Goal: Information Seeking & Learning: Learn about a topic

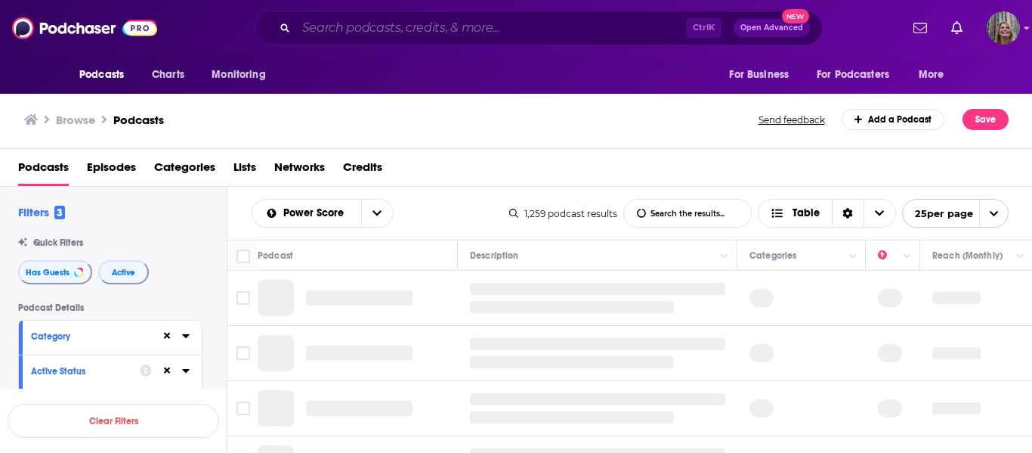
click at [311, 32] on input "Search podcasts, credits, & more..." at bounding box center [491, 28] width 390 height 24
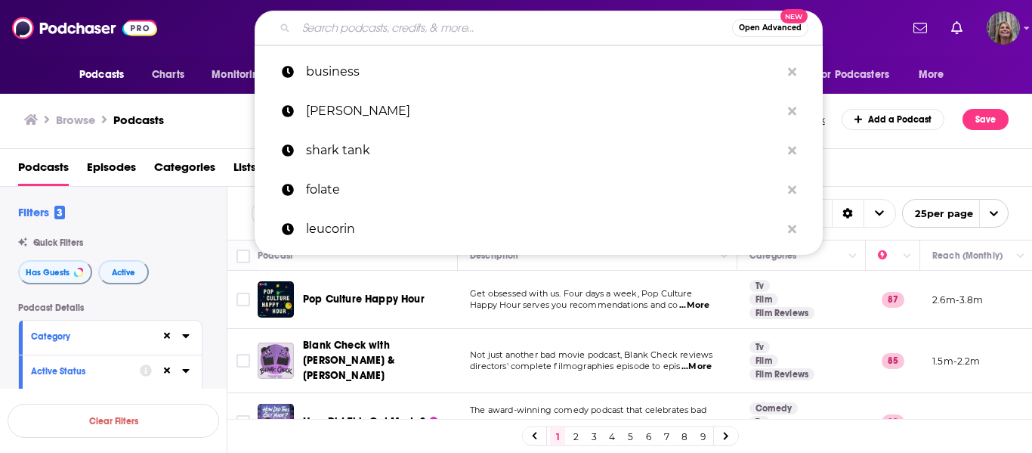
paste input "Growth Mavericks"
type input "Growth Mavericks"
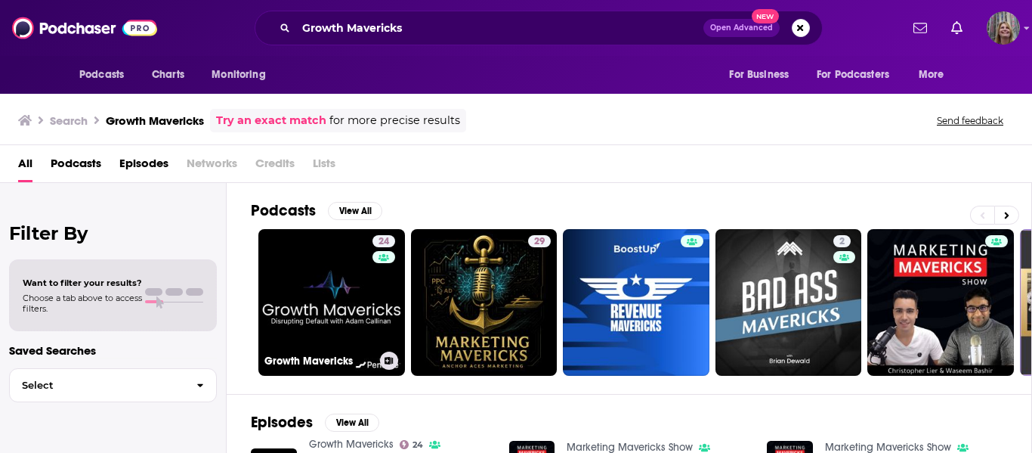
click at [304, 314] on link "24 Growth Mavericks" at bounding box center [331, 302] width 147 height 147
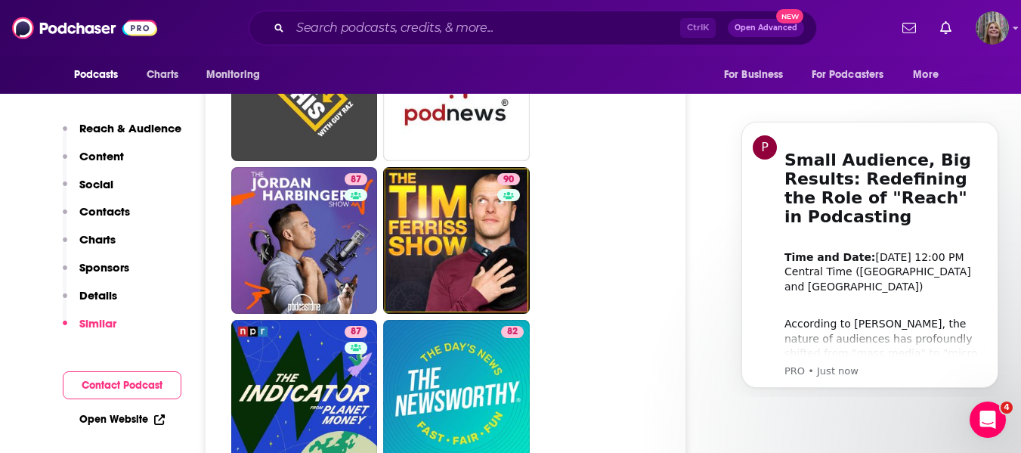
scroll to position [2116, 0]
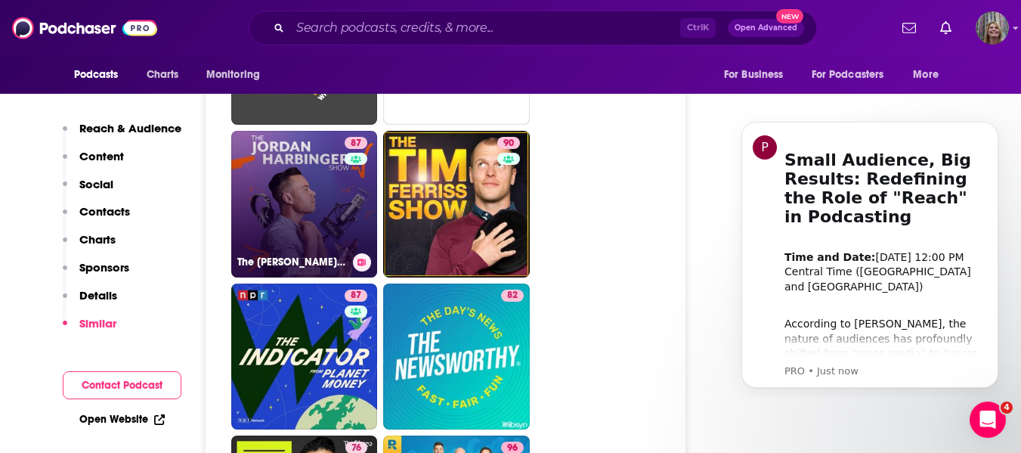
click at [318, 208] on link "87 The [PERSON_NAME] Show" at bounding box center [304, 204] width 147 height 147
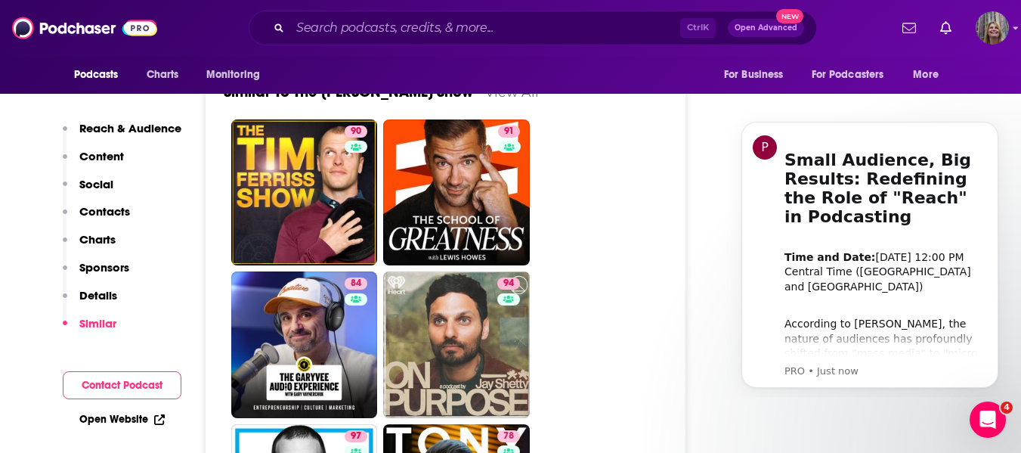
scroll to position [3551, 0]
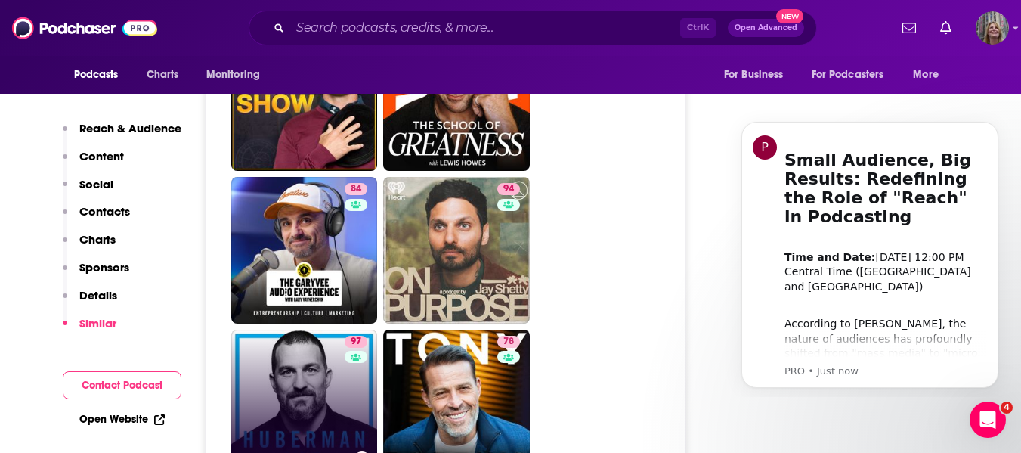
click at [320, 344] on link "97 Huberman Lab" at bounding box center [304, 402] width 147 height 147
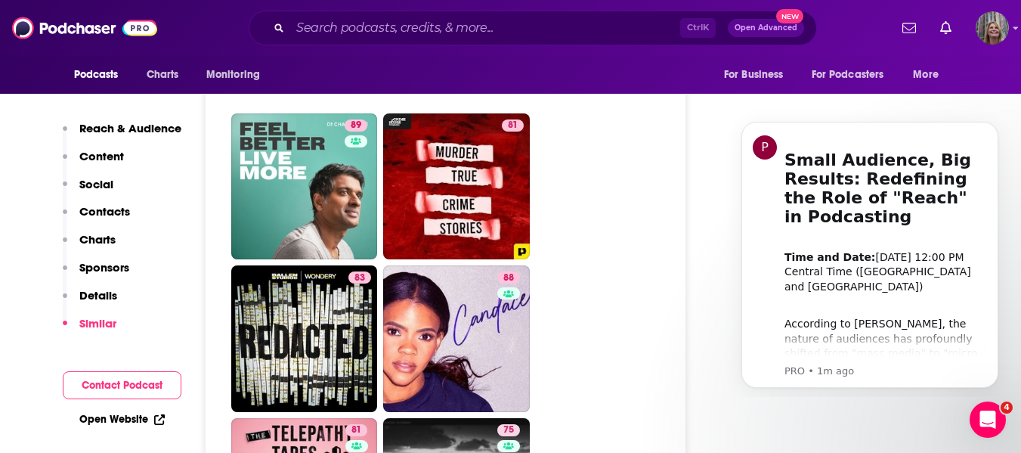
scroll to position [4383, 0]
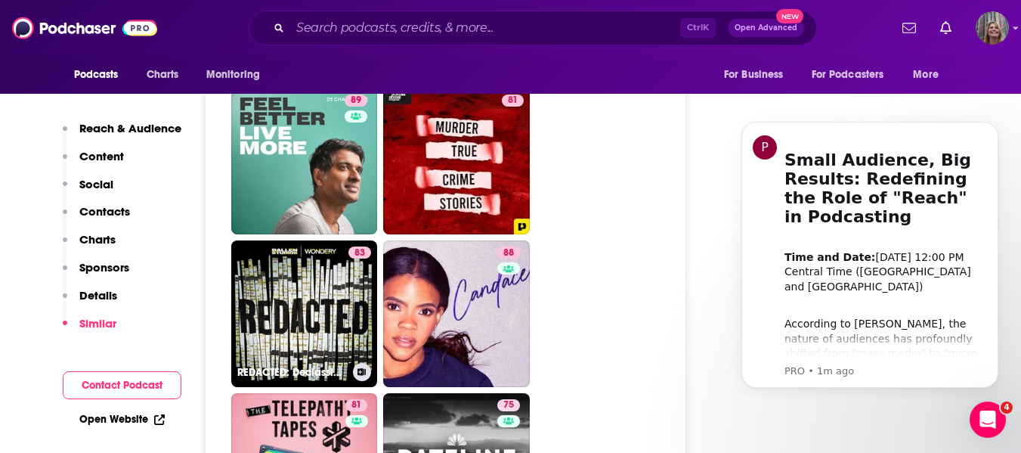
drag, startPoint x: 297, startPoint y: 256, endPoint x: 315, endPoint y: 259, distance: 18.4
click at [297, 256] on link "83 REDACTED: Declassified Mysteries with [PERSON_NAME]" at bounding box center [304, 313] width 147 height 147
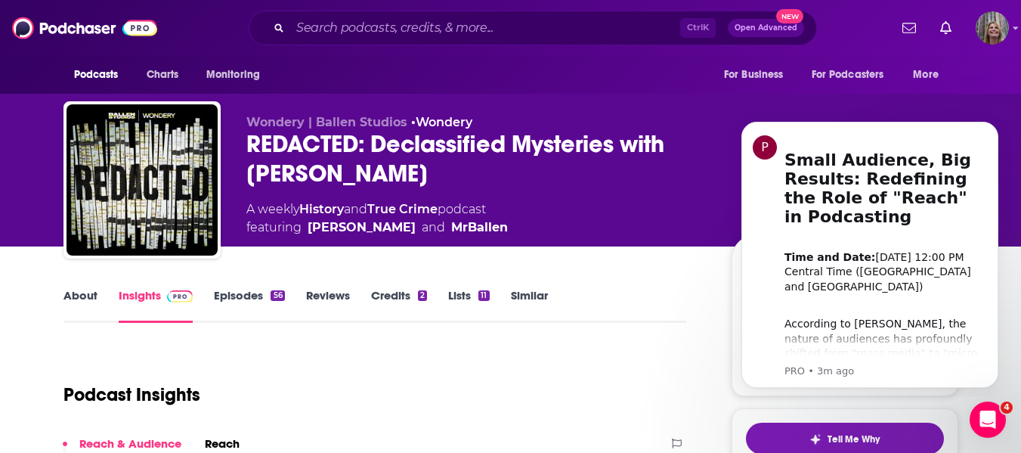
type input "[URL][DOMAIN_NAME]"
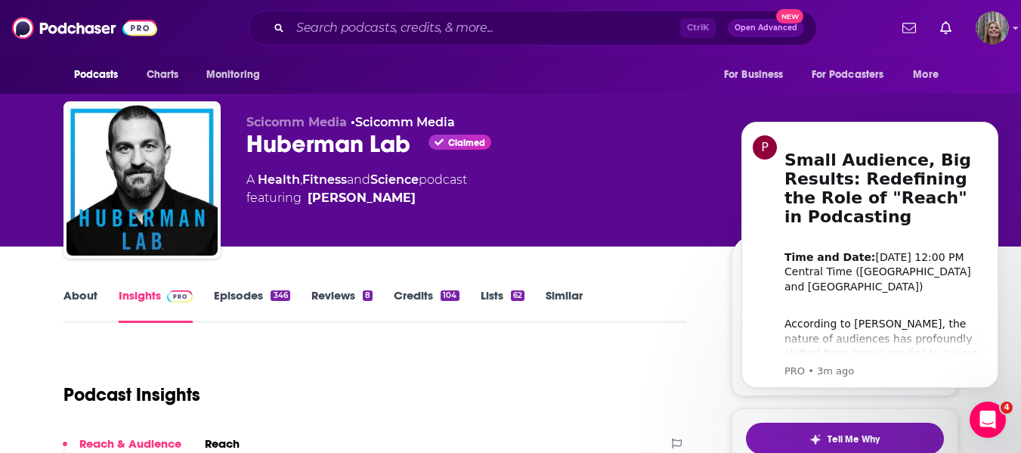
click at [255, 289] on link "Episodes 346" at bounding box center [252, 305] width 76 height 35
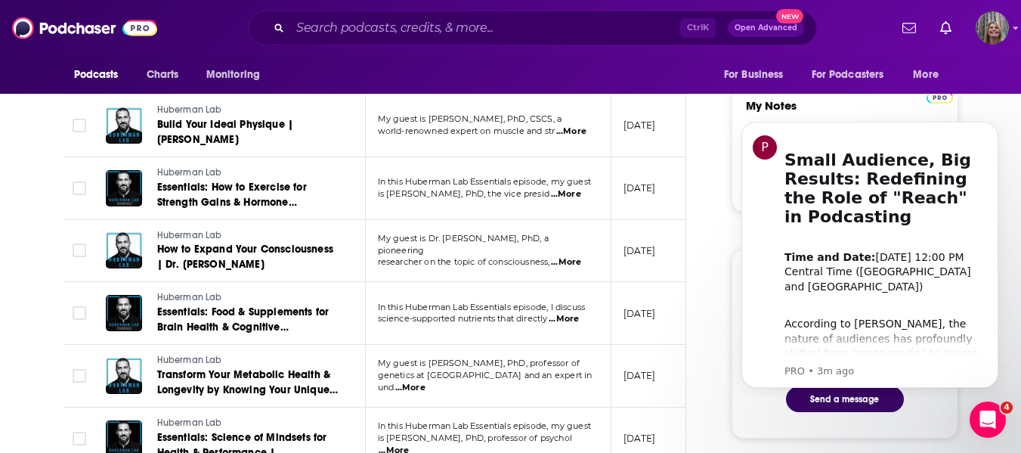
scroll to position [604, 0]
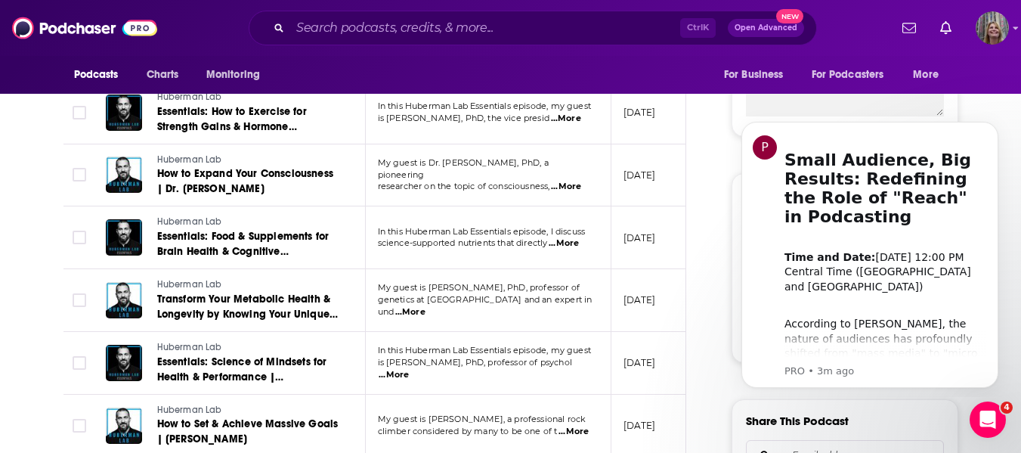
click at [576, 237] on span "...More" at bounding box center [564, 243] width 30 height 12
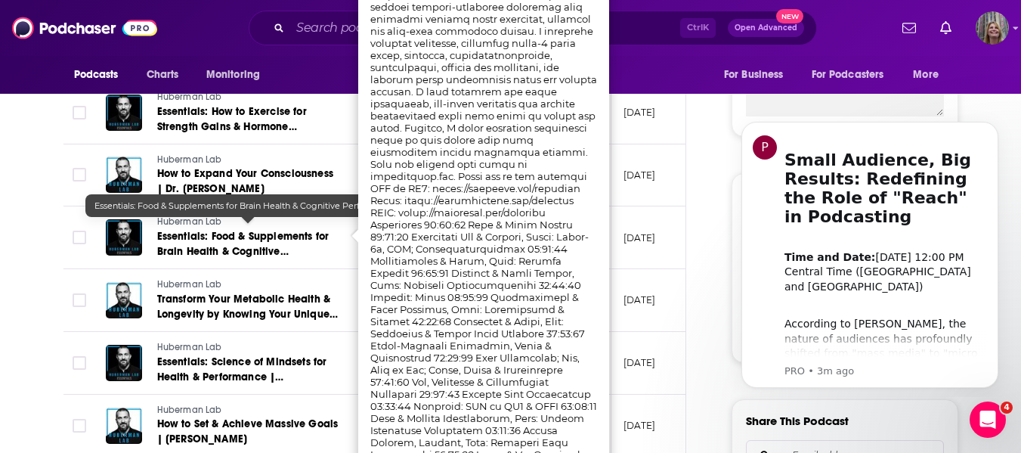
click at [202, 230] on span "Essentials: Food & Supplements for Brain Health & Cognitive Performance" at bounding box center [243, 251] width 172 height 43
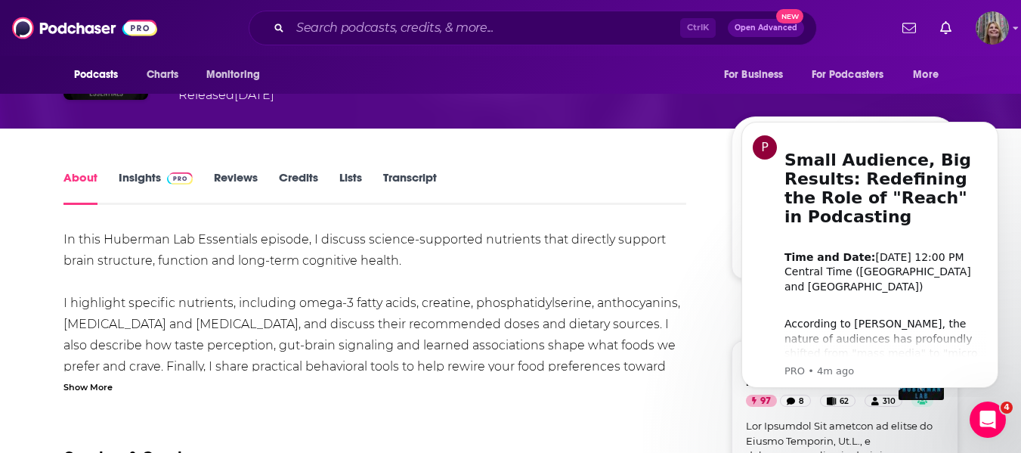
scroll to position [76, 0]
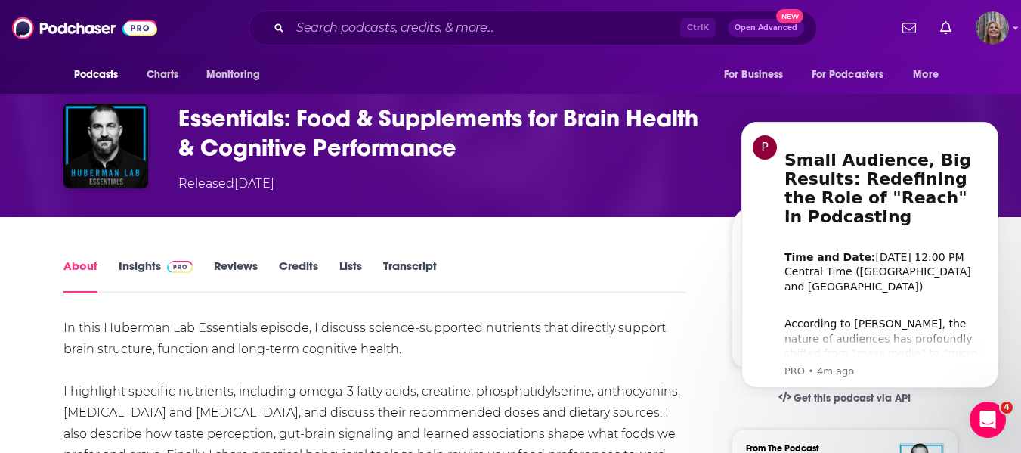
click at [403, 265] on link "Transcript" at bounding box center [410, 275] width 54 height 35
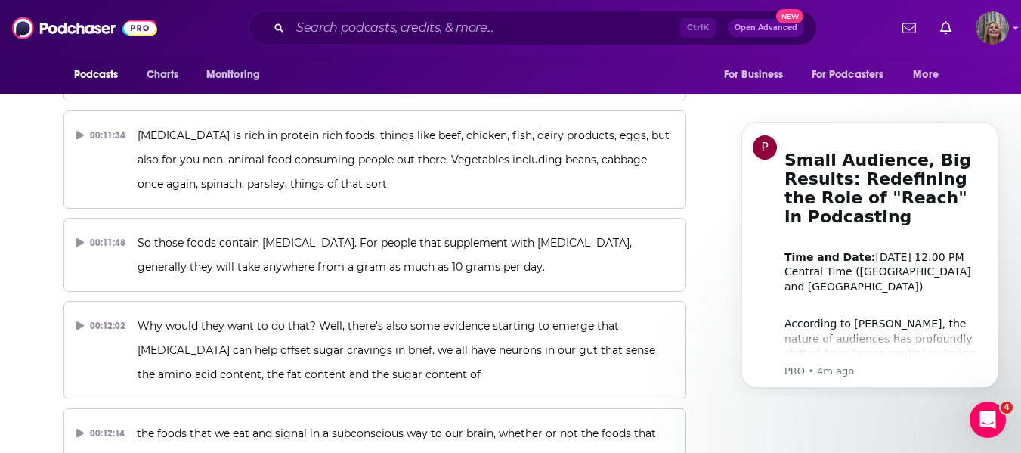
scroll to position [5894, 0]
